Goal: Task Accomplishment & Management: Use online tool/utility

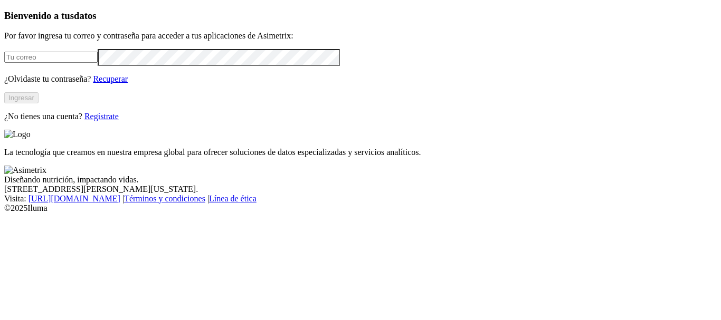
type input "[PERSON_NAME][EMAIL_ADDRESS][PERSON_NAME][DOMAIN_NAME]"
click at [98, 63] on input "[PERSON_NAME][EMAIL_ADDRESS][PERSON_NAME][DOMAIN_NAME]" at bounding box center [50, 57] width 93 height 11
drag, startPoint x: 232, startPoint y: 188, endPoint x: 214, endPoint y: 182, distance: 18.5
click at [232, 121] on div "Bienvenido a tus datos Por favor ingresa tu correo y contraseña para acceder a …" at bounding box center [360, 65] width 712 height 111
click at [39, 103] on button "Ingresar" at bounding box center [21, 97] width 34 height 11
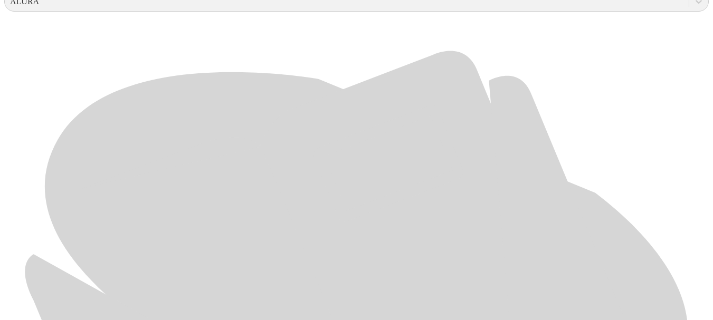
scroll to position [528, 0]
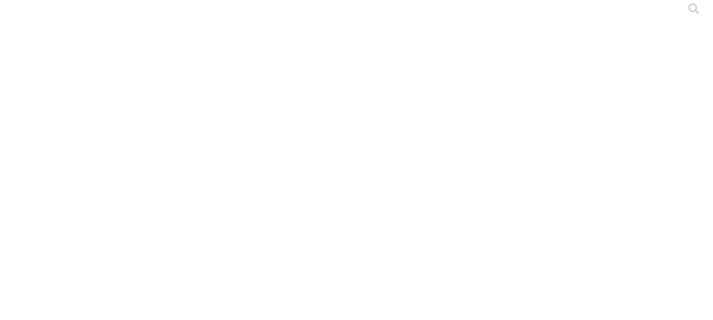
scroll to position [0, 0]
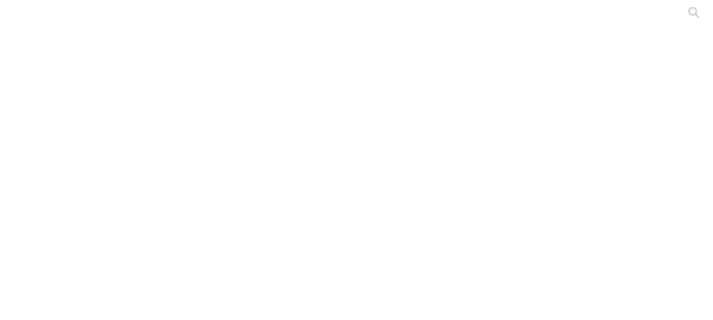
drag, startPoint x: 206, startPoint y: 54, endPoint x: 437, endPoint y: 47, distance: 230.7
